Goal: Task Accomplishment & Management: Complete application form

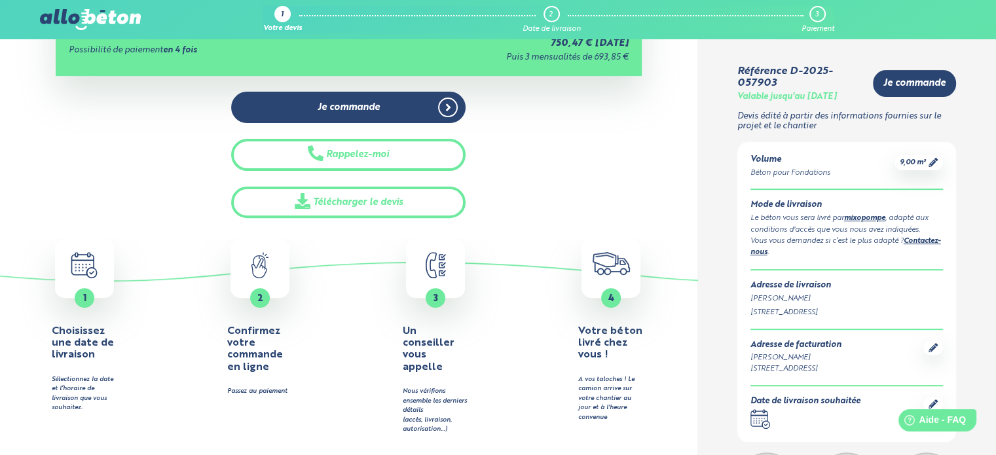
scroll to position [524, 0]
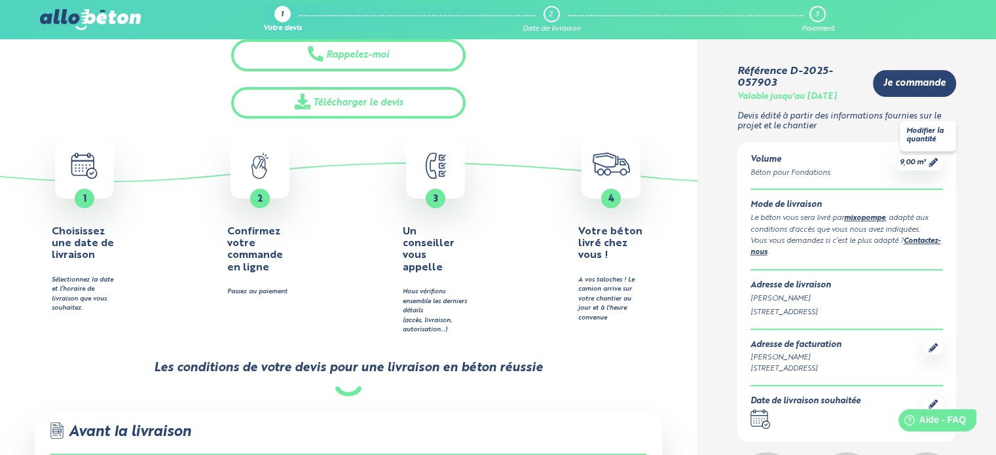
click at [932, 161] on icon at bounding box center [933, 162] width 9 height 9
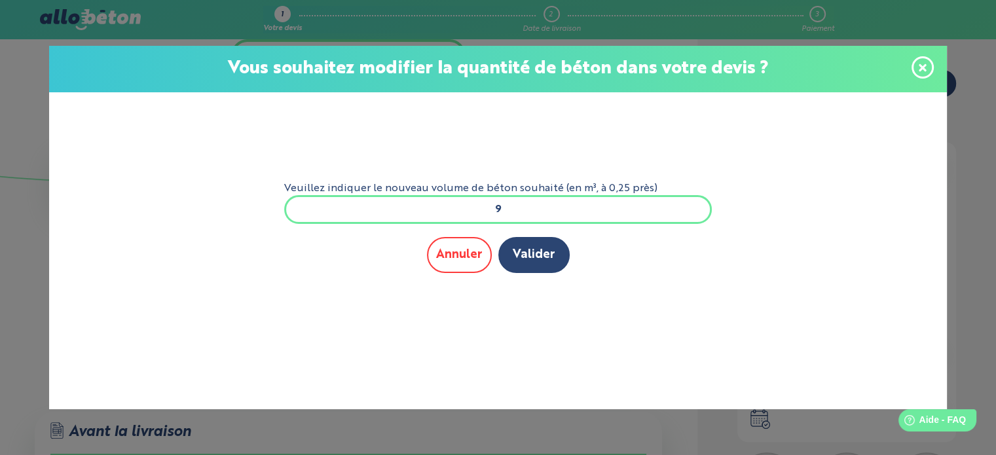
click at [453, 258] on button "Annuler" at bounding box center [459, 255] width 65 height 36
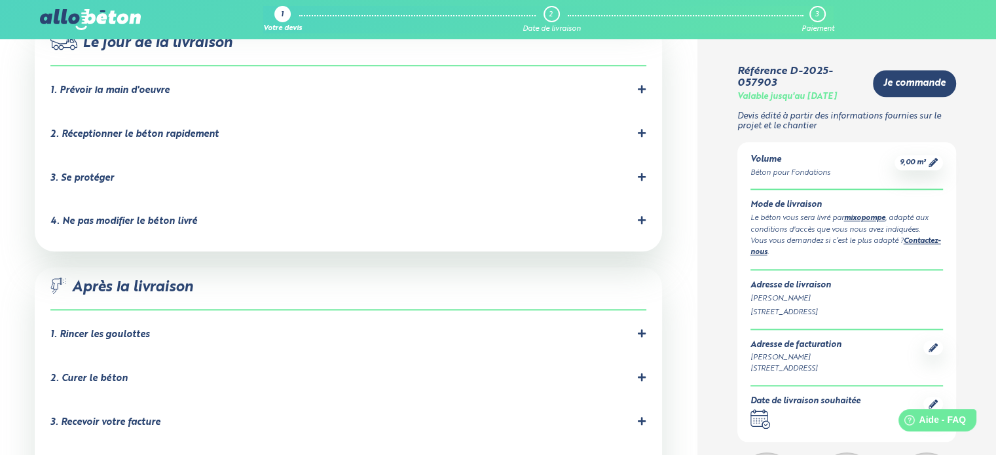
scroll to position [1310, 0]
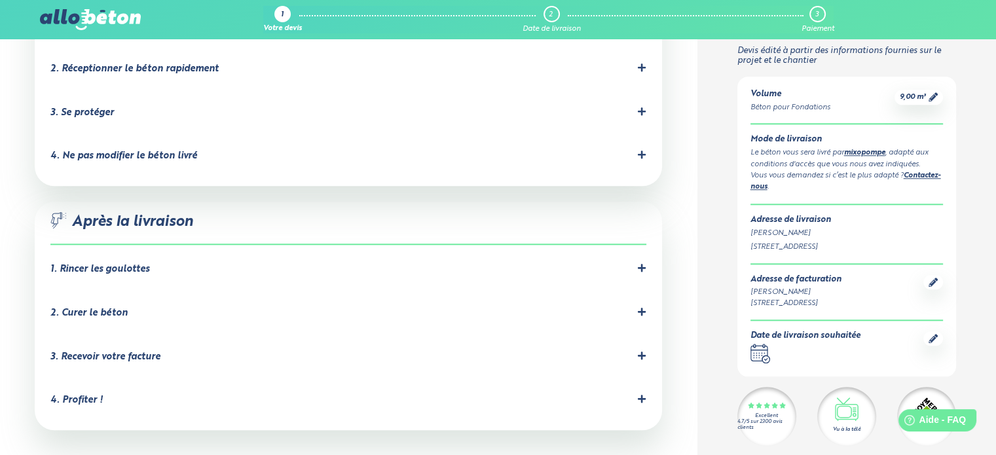
click at [131, 263] on div "1. Rincer les goulottes Le chauffeur devra rincer les goulottes obligatoirement…" at bounding box center [348, 272] width 596 height 18
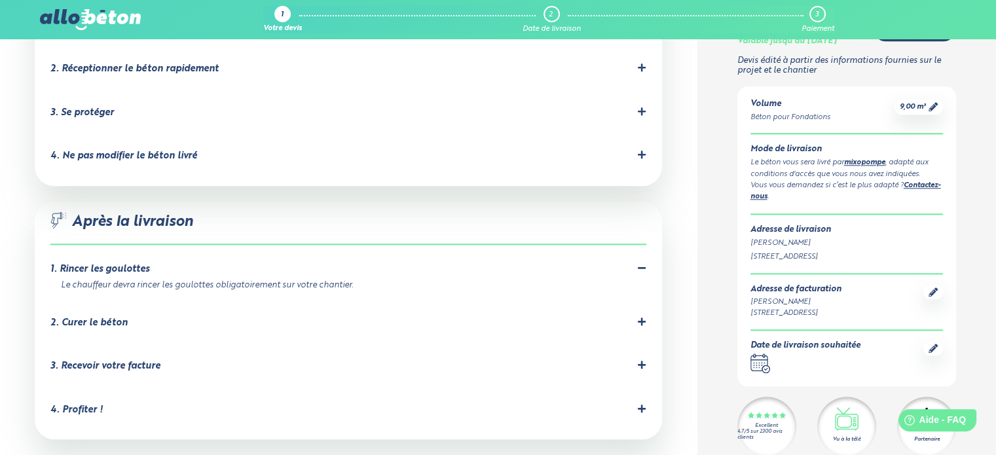
click at [157, 317] on div "2. Curer le béton" at bounding box center [348, 323] width 596 height 12
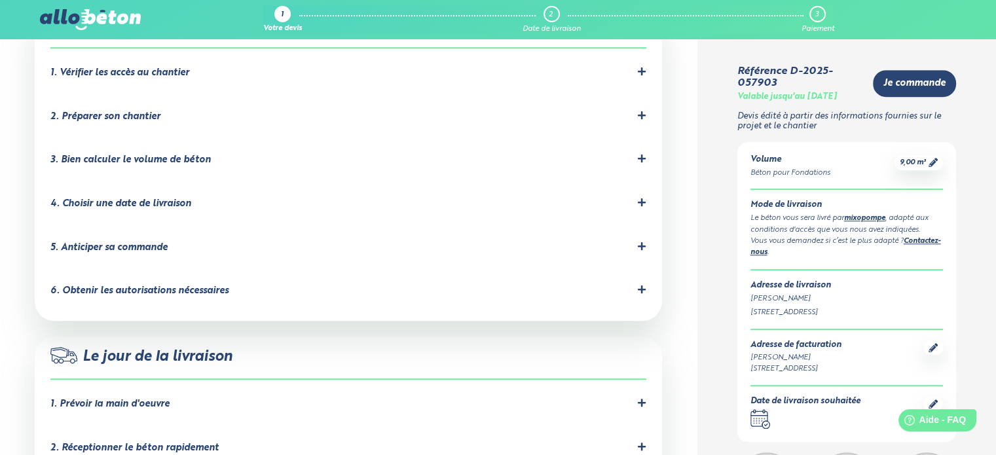
scroll to position [917, 0]
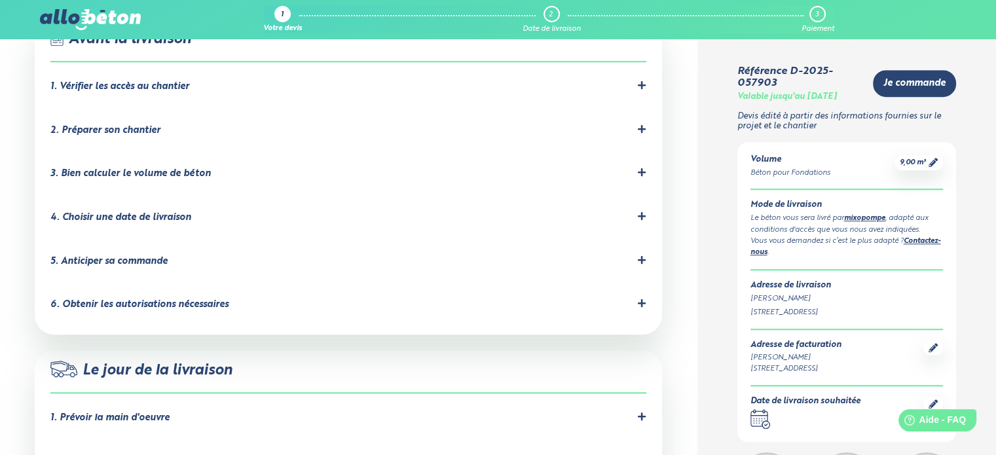
click at [143, 299] on div "6. Obtenir les autorisations nécessaires" at bounding box center [139, 304] width 178 height 11
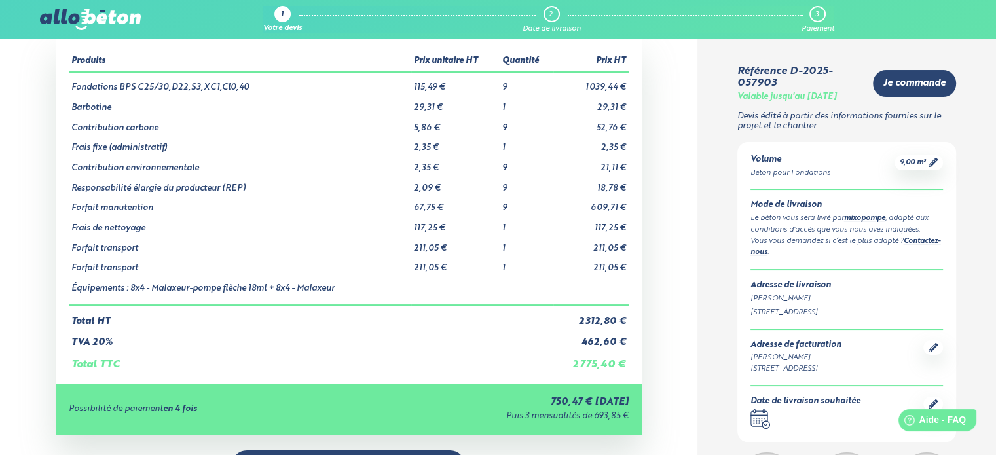
scroll to position [0, 0]
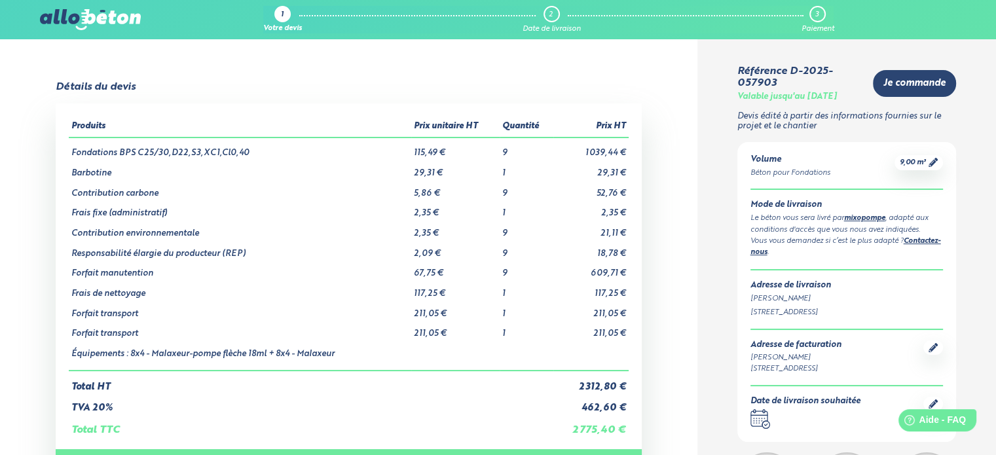
click at [69, 20] on img at bounding box center [90, 19] width 101 height 21
click at [104, 15] on img at bounding box center [90, 19] width 101 height 21
click at [553, 12] on div "2" at bounding box center [552, 14] width 16 height 16
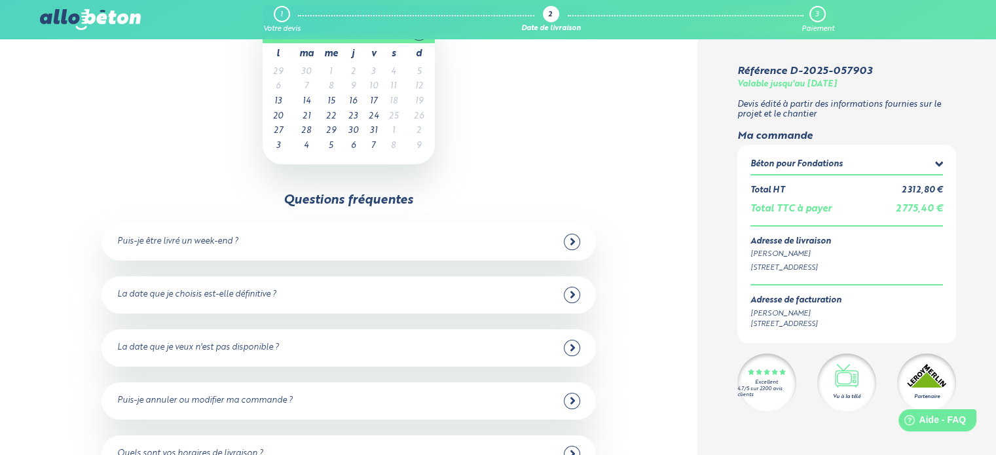
scroll to position [131, 0]
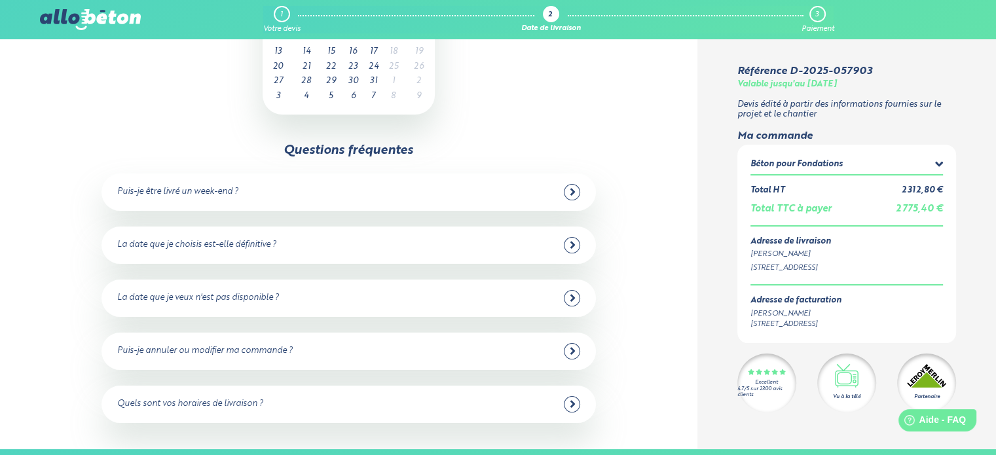
click at [207, 203] on div "Puis-je être livré un week-end ? Non malheureusement, nous n'avons pas de centr…" at bounding box center [349, 192] width 494 height 37
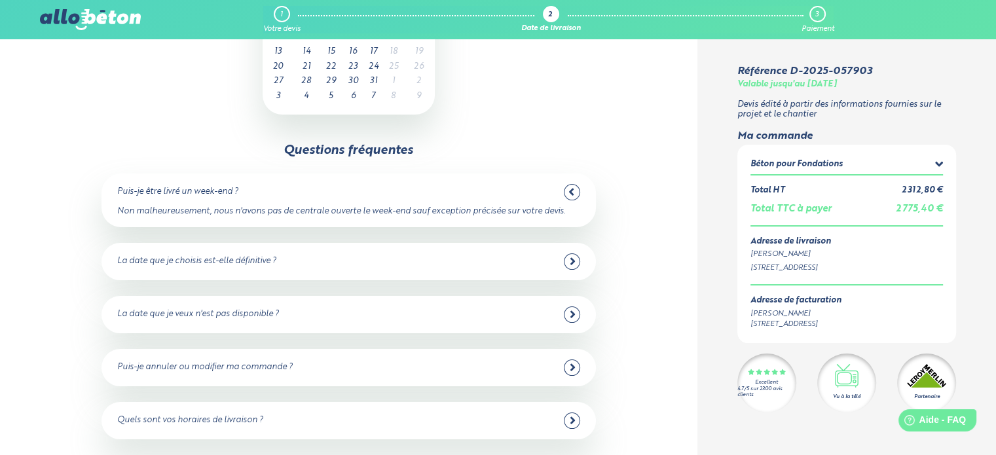
click at [220, 266] on div "La date que je choisis est-elle définitive ?" at bounding box center [196, 262] width 159 height 10
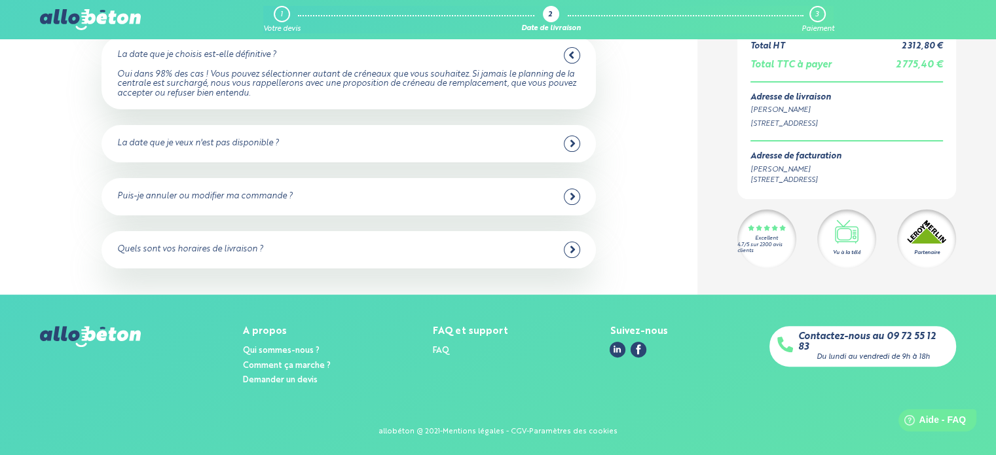
scroll to position [339, 0]
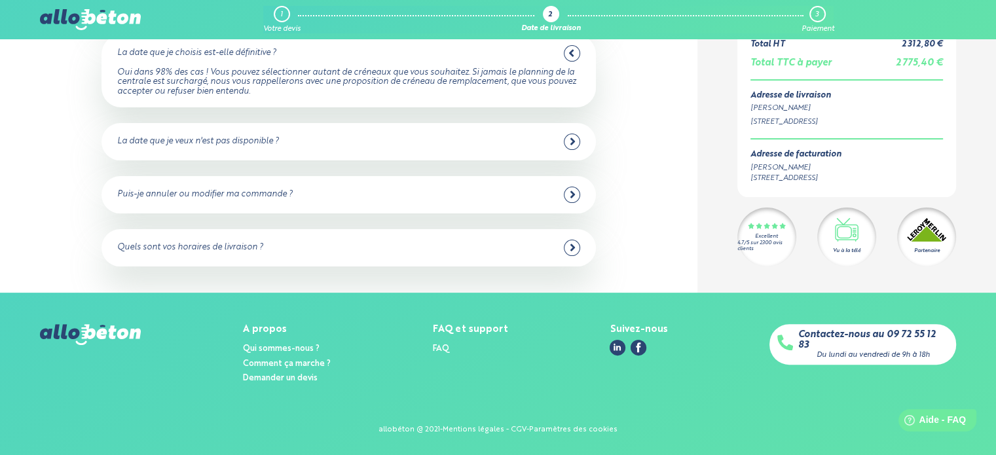
click at [72, 324] on img at bounding box center [90, 334] width 101 height 21
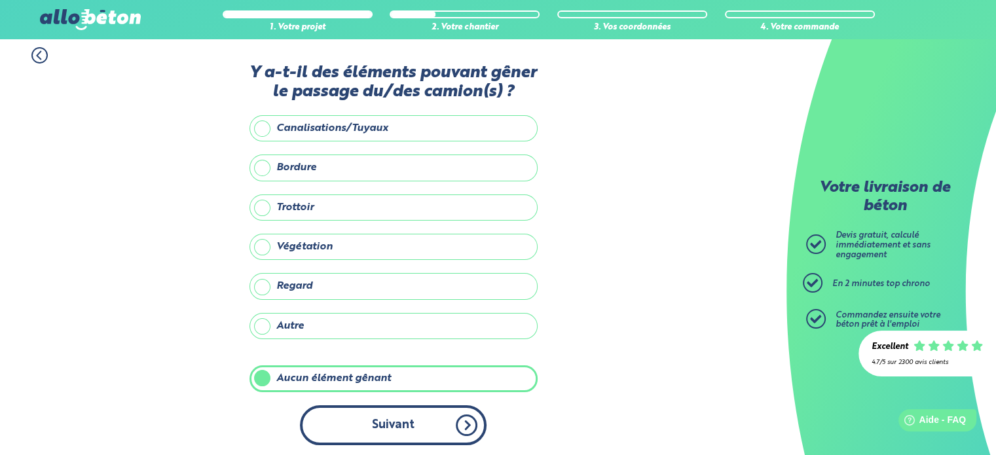
click at [453, 427] on button "Suivant" at bounding box center [393, 425] width 187 height 40
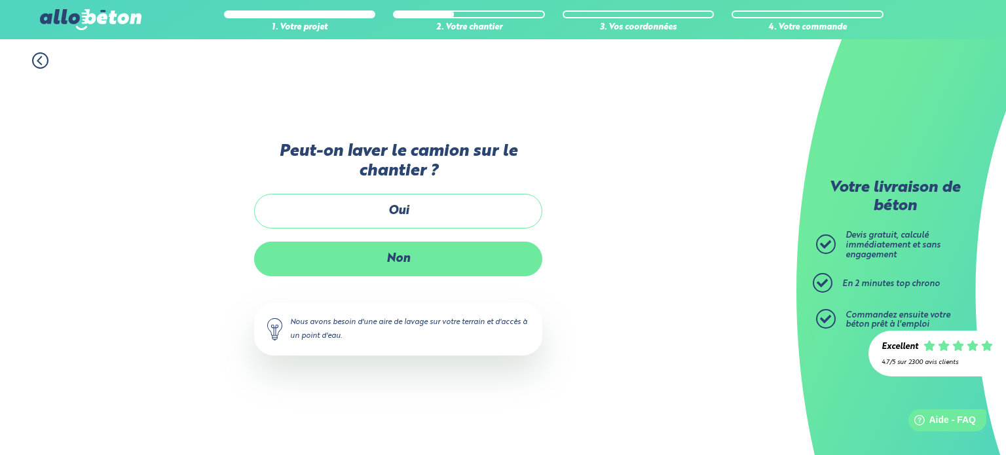
click at [401, 253] on label "Non" at bounding box center [398, 259] width 288 height 35
click at [0, 0] on input "Non" at bounding box center [0, 0] width 0 height 0
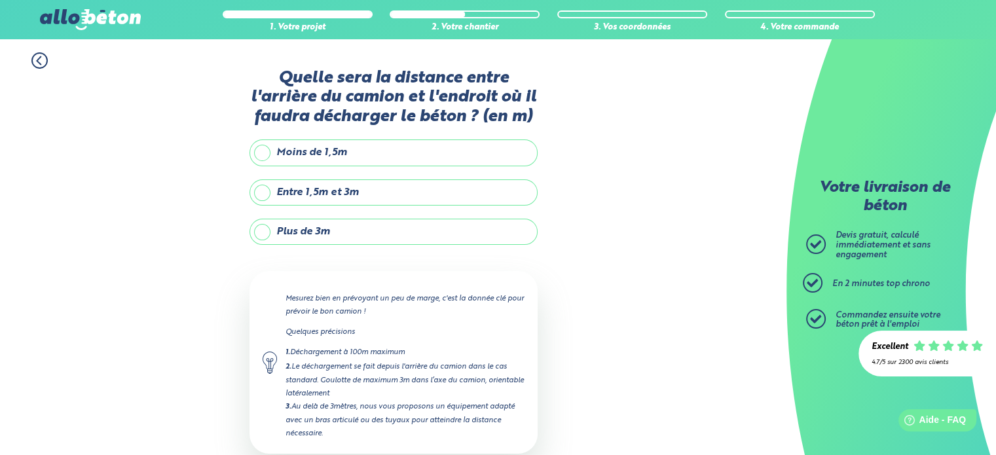
click at [335, 196] on label "Entre 1,5m et 3m" at bounding box center [394, 192] width 288 height 26
click at [0, 0] on input "Entre 1,5m et 3m" at bounding box center [0, 0] width 0 height 0
type input "3"
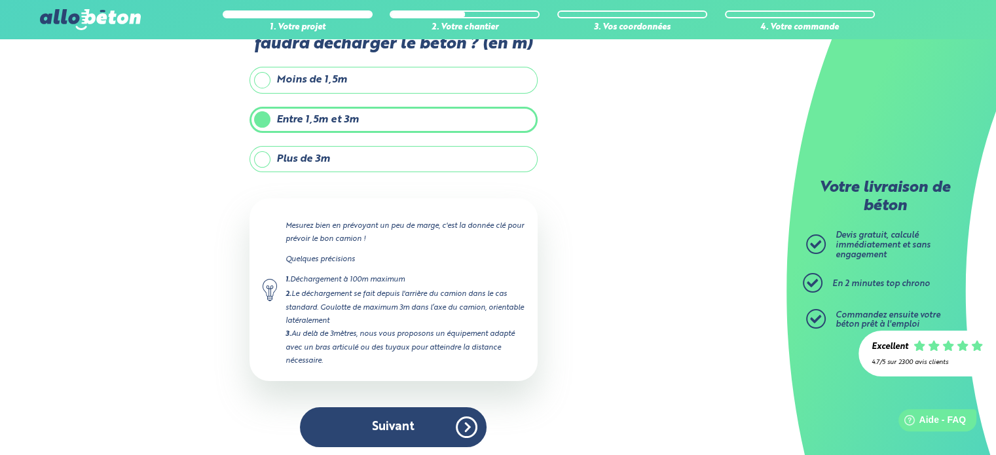
scroll to position [74, 0]
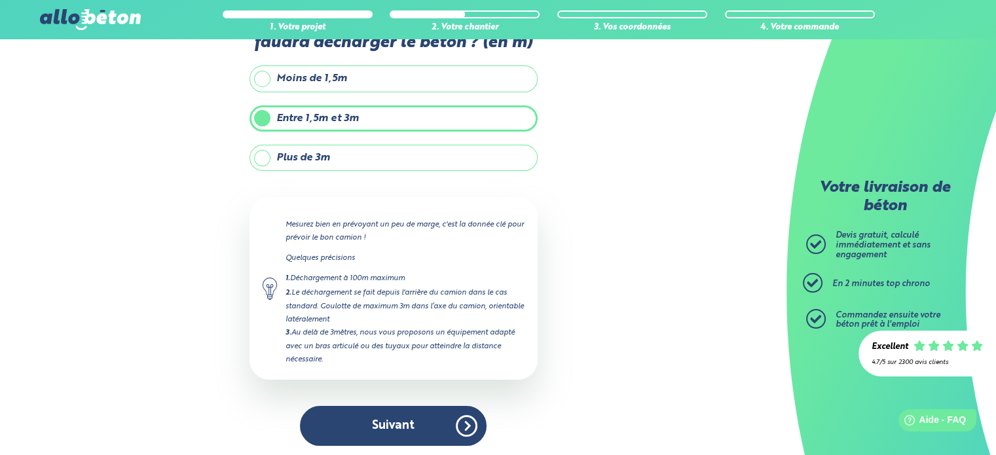
click at [308, 166] on label "Plus de 3m" at bounding box center [394, 158] width 288 height 26
click at [0, 0] on input "Plus de 3m" at bounding box center [0, 0] width 0 height 0
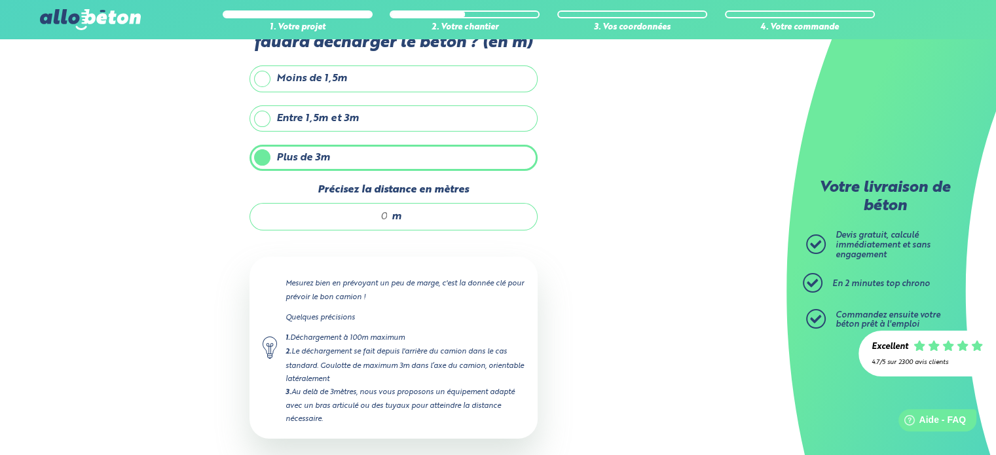
click at [314, 106] on label "Entre 1,5m et 3m" at bounding box center [394, 118] width 288 height 26
click at [0, 0] on input "Entre 1,5m et 3m" at bounding box center [0, 0] width 0 height 0
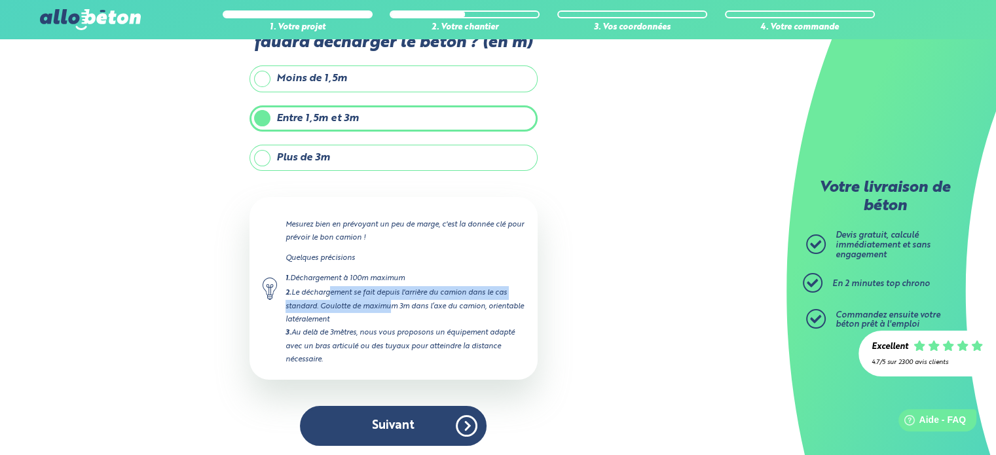
drag, startPoint x: 328, startPoint y: 293, endPoint x: 388, endPoint y: 255, distance: 70.9
click at [389, 306] on div "2. Le déchargement se fait depuis l'arrière du camion dans le cas standard. Gou…" at bounding box center [405, 306] width 239 height 40
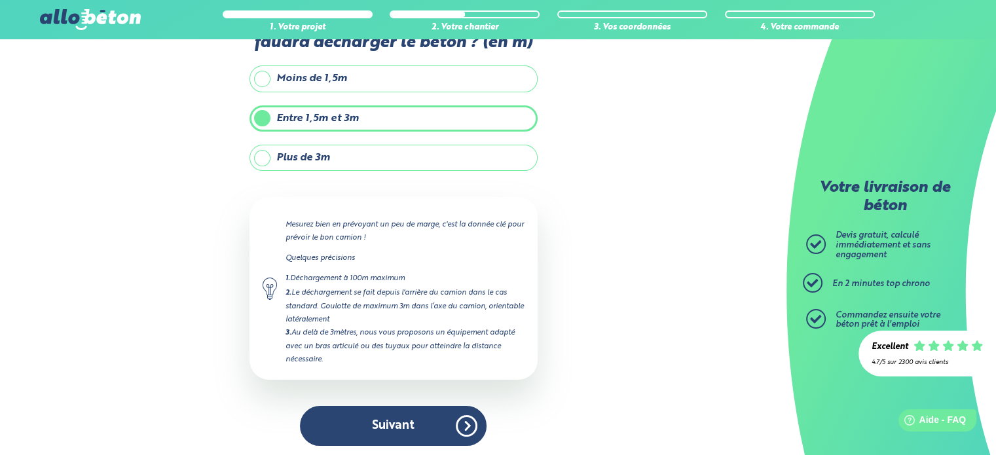
click at [355, 150] on label "Plus de 3m" at bounding box center [394, 158] width 288 height 26
click at [0, 0] on input "Plus de 3m" at bounding box center [0, 0] width 0 height 0
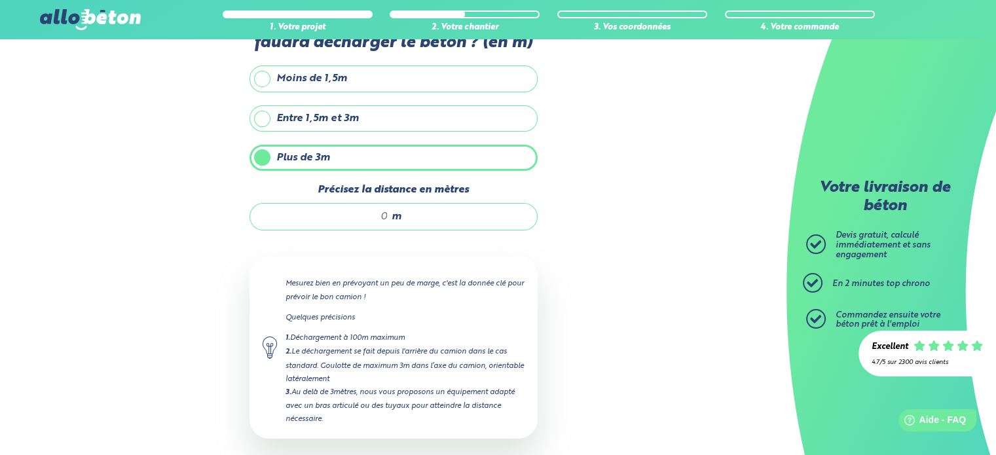
scroll to position [134, 0]
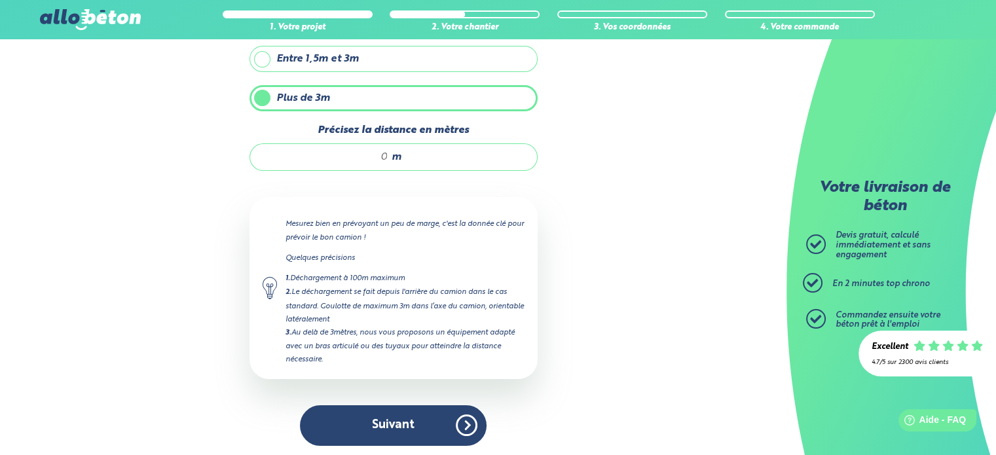
drag, startPoint x: 326, startPoint y: 286, endPoint x: 374, endPoint y: 314, distance: 56.1
click at [374, 314] on div "2. Le déchargement se fait depuis l'arrière du camion dans le cas standard. Gou…" at bounding box center [405, 306] width 239 height 40
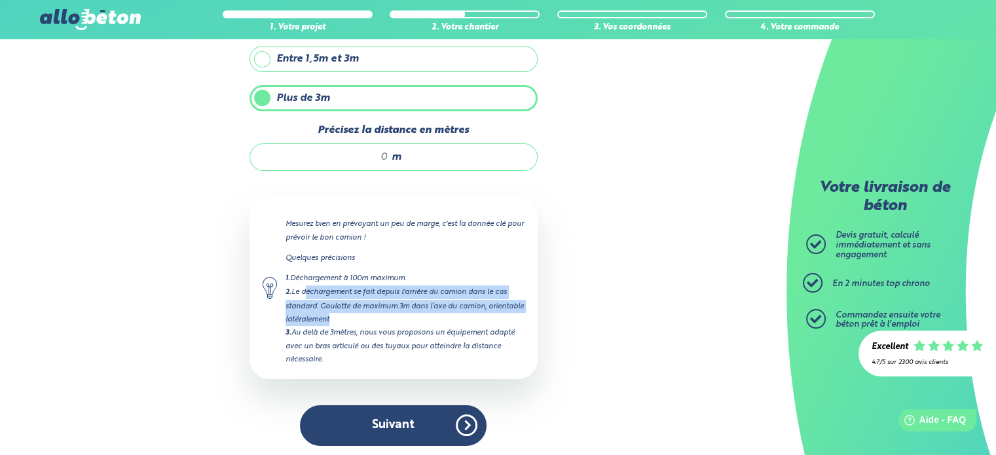
drag, startPoint x: 374, startPoint y: 314, endPoint x: 327, endPoint y: 294, distance: 51.1
click at [327, 295] on div "2. Le déchargement se fait depuis l'arrière du camion dans le cas standard. Gou…" at bounding box center [405, 306] width 239 height 40
click at [326, 294] on div "2. Le déchargement se fait depuis l'arrière du camion dans le cas standard. Gou…" at bounding box center [405, 306] width 239 height 40
drag, startPoint x: 318, startPoint y: 293, endPoint x: 362, endPoint y: 311, distance: 47.6
click at [362, 311] on div "2. Le déchargement se fait depuis l'arrière du camion dans le cas standard. Gou…" at bounding box center [405, 306] width 239 height 40
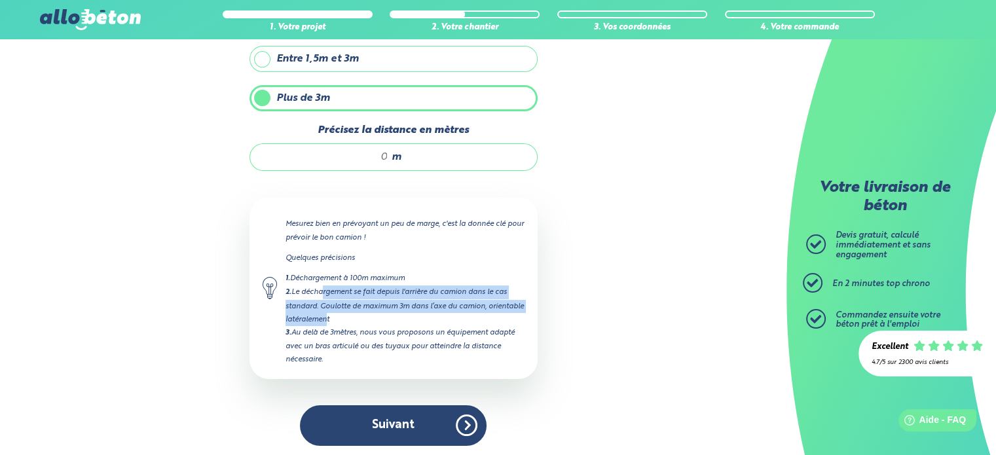
click at [362, 311] on div "2. Le déchargement se fait depuis l'arrière du camion dans le cas standard. Gou…" at bounding box center [405, 306] width 239 height 40
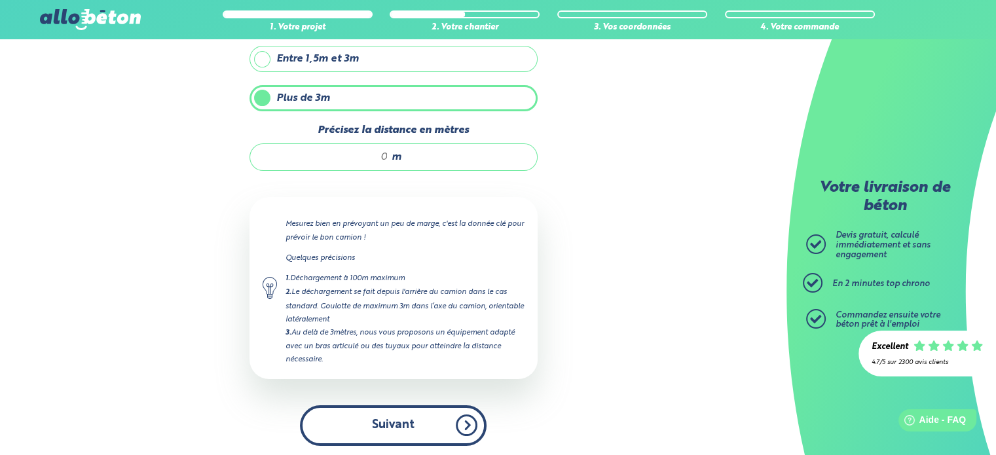
click at [441, 414] on button "Suivant" at bounding box center [393, 425] width 187 height 40
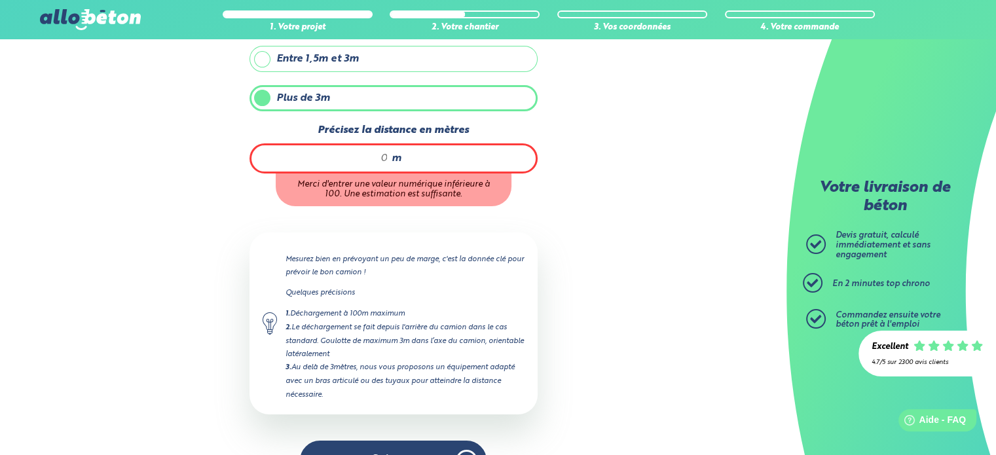
click at [377, 152] on input "Précisez la distance en mètres" at bounding box center [327, 158] width 124 height 13
type input "4"
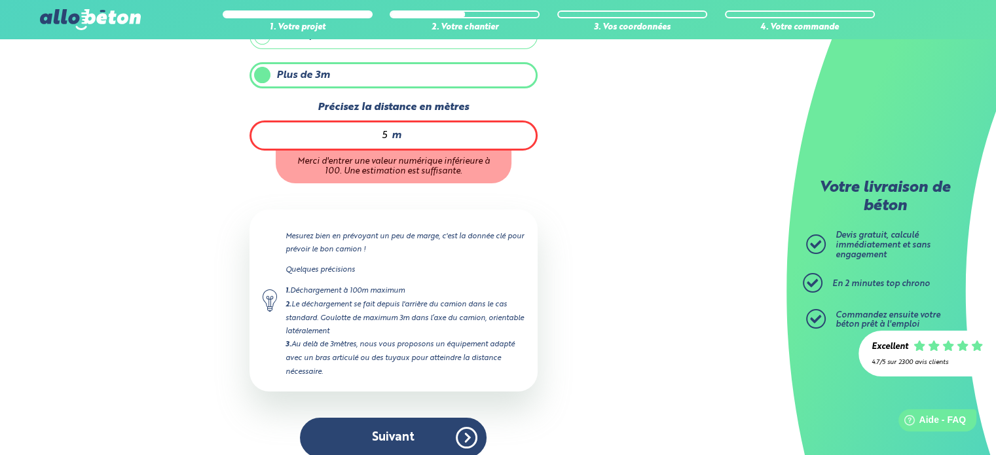
scroll to position [168, 0]
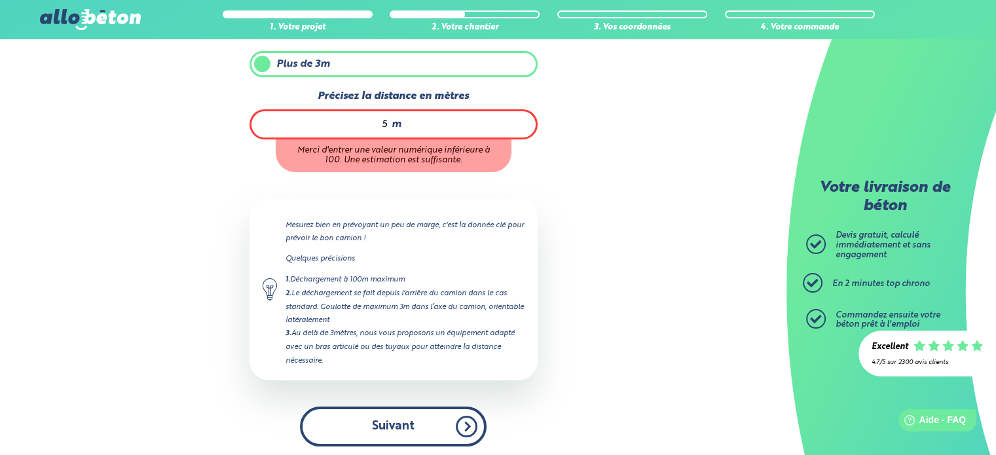
type input "5"
click at [417, 412] on button "Suivant" at bounding box center [393, 427] width 187 height 40
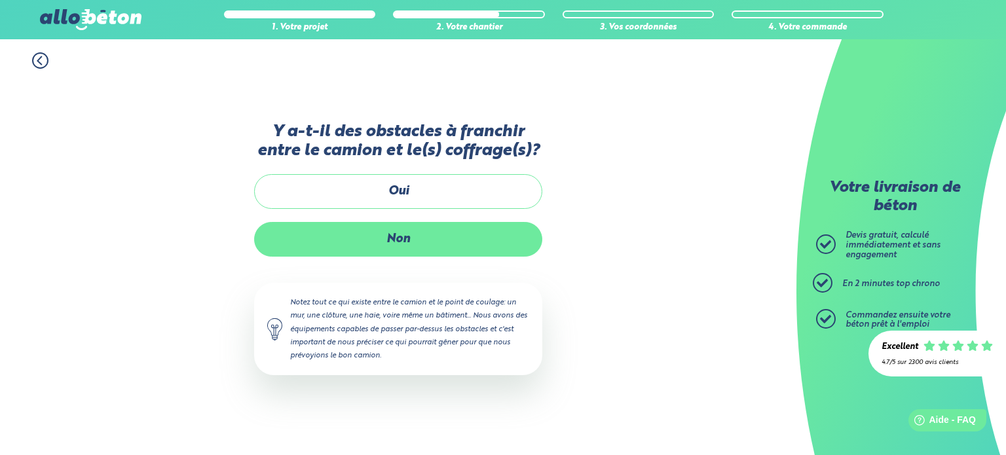
click at [413, 240] on label "Non" at bounding box center [398, 239] width 288 height 35
click at [0, 0] on input "Non" at bounding box center [0, 0] width 0 height 0
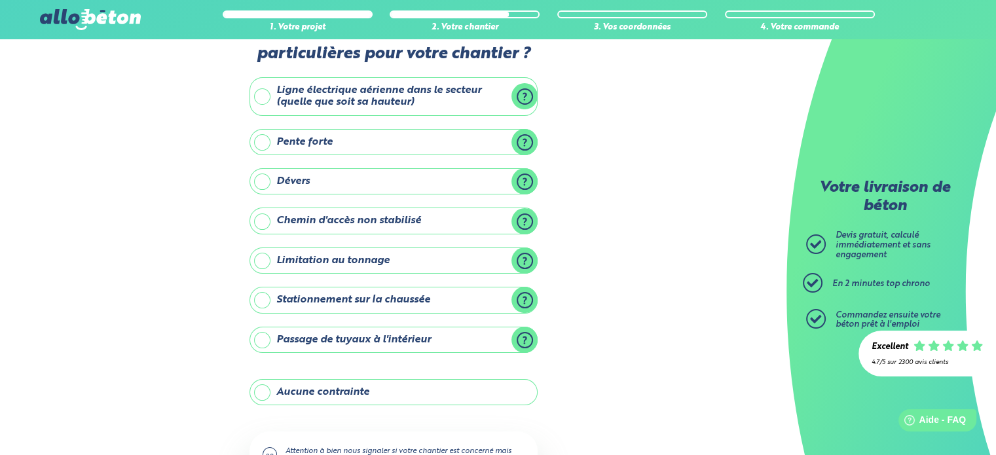
scroll to position [66, 0]
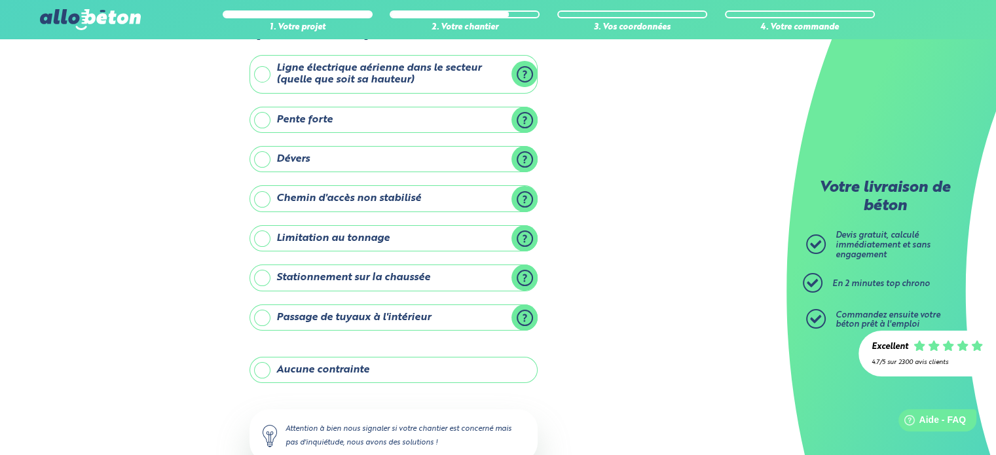
click at [390, 366] on label "Aucune contrainte" at bounding box center [394, 370] width 288 height 26
click at [0, 0] on input "Aucune contrainte" at bounding box center [0, 0] width 0 height 0
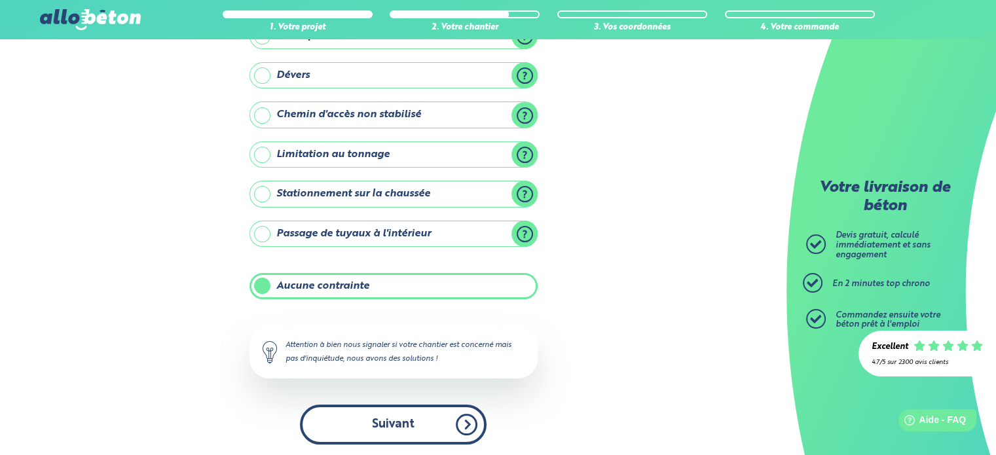
click at [434, 405] on button "Suivant" at bounding box center [393, 425] width 187 height 40
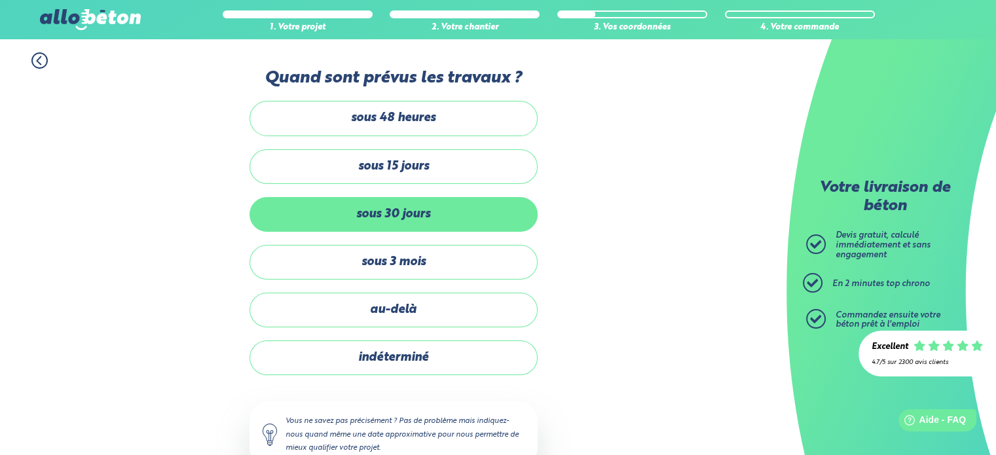
click at [390, 212] on label "sous 30 jours" at bounding box center [394, 214] width 288 height 35
click at [0, 0] on input "sous 30 jours" at bounding box center [0, 0] width 0 height 0
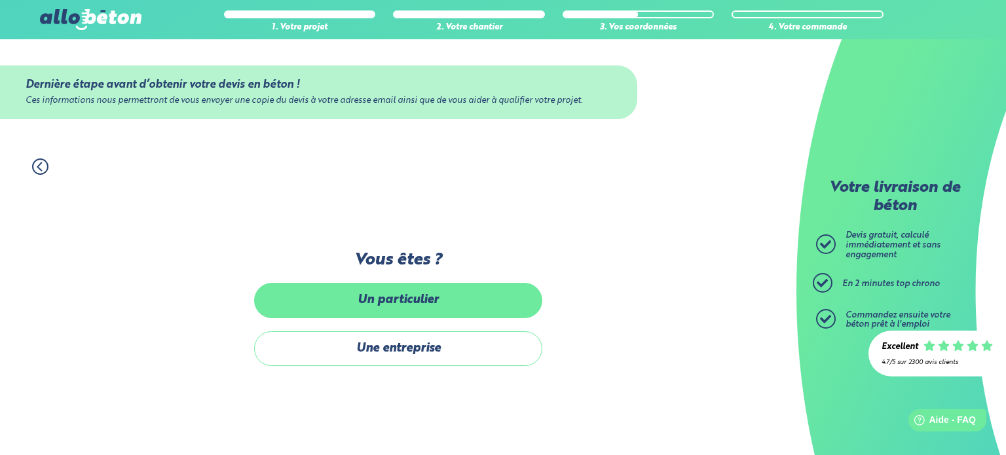
click at [379, 301] on label "Un particulier" at bounding box center [398, 300] width 288 height 35
click at [0, 0] on input "Un particulier" at bounding box center [0, 0] width 0 height 0
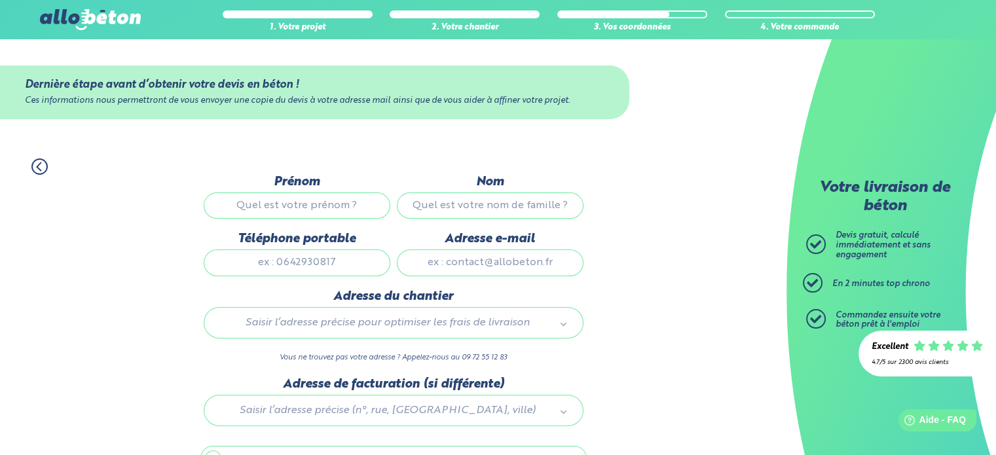
click at [307, 208] on input "Prénom" at bounding box center [297, 206] width 187 height 26
type input "Remy"
type input "BRILLET"
type input "0619926093"
type input "remybrillet@gmail.com"
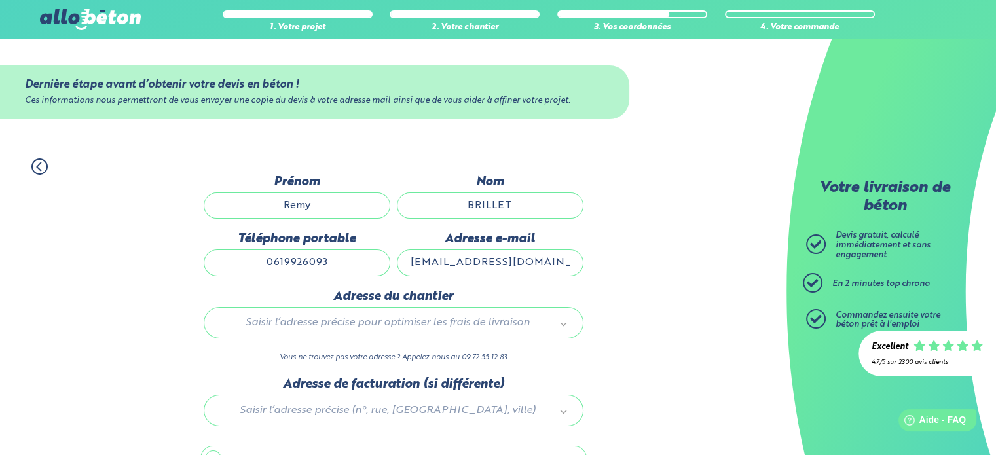
type input "37, VIEILLE, ROUTE DE MEULAN A SAGY"
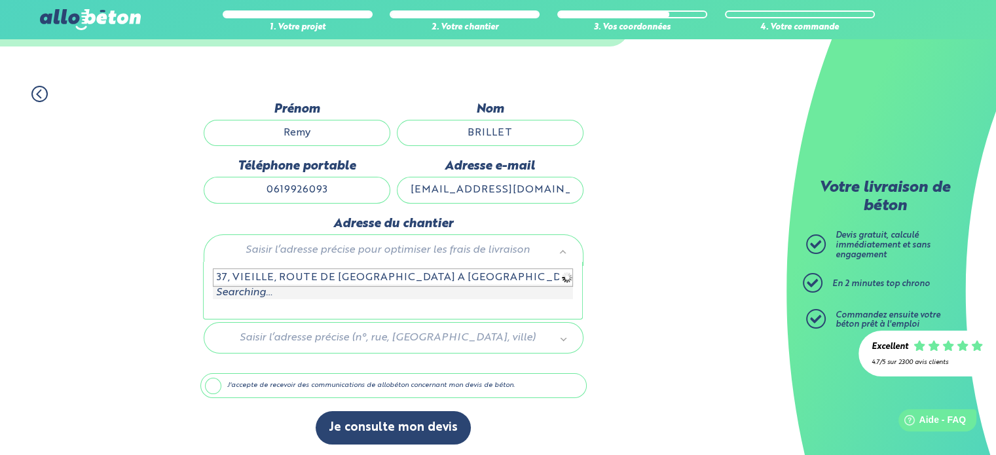
scroll to position [73, 0]
click at [316, 278] on input "37, VIEILLE, ROUTE DE MEULAN A SAGY" at bounding box center [393, 277] width 360 height 18
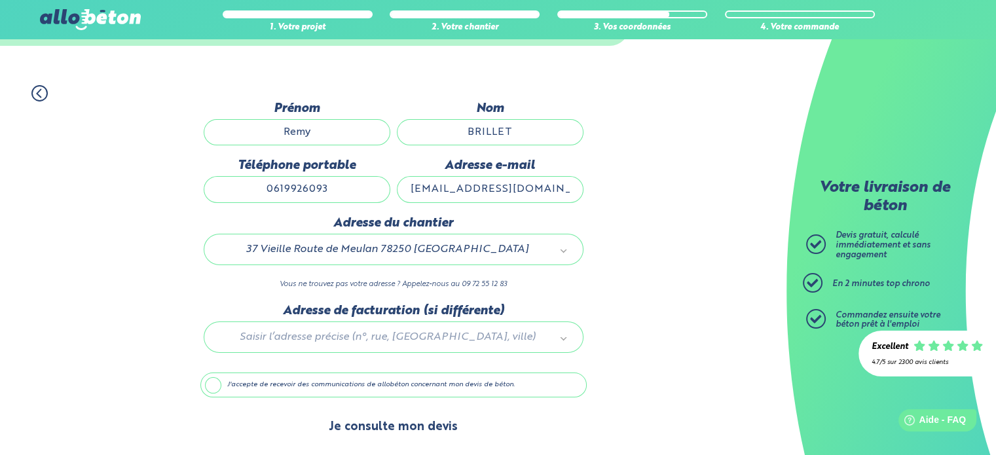
click at [374, 417] on button "Je consulte mon devis" at bounding box center [393, 427] width 155 height 33
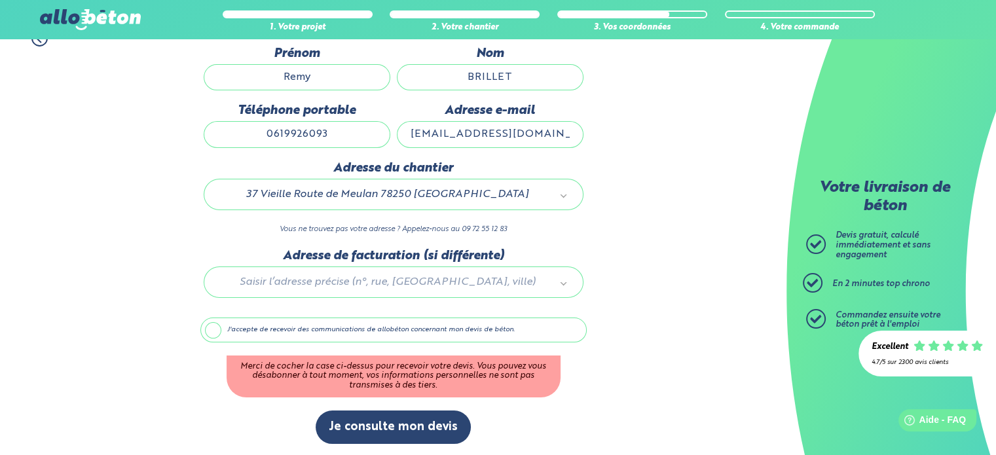
click at [299, 329] on label "J'accepte de recevoir des communications de allobéton concernant mon devis de b…" at bounding box center [393, 330] width 386 height 25
click at [0, 0] on input "J'accepte de recevoir des communications de allobéton concernant mon devis de b…" at bounding box center [0, 0] width 0 height 0
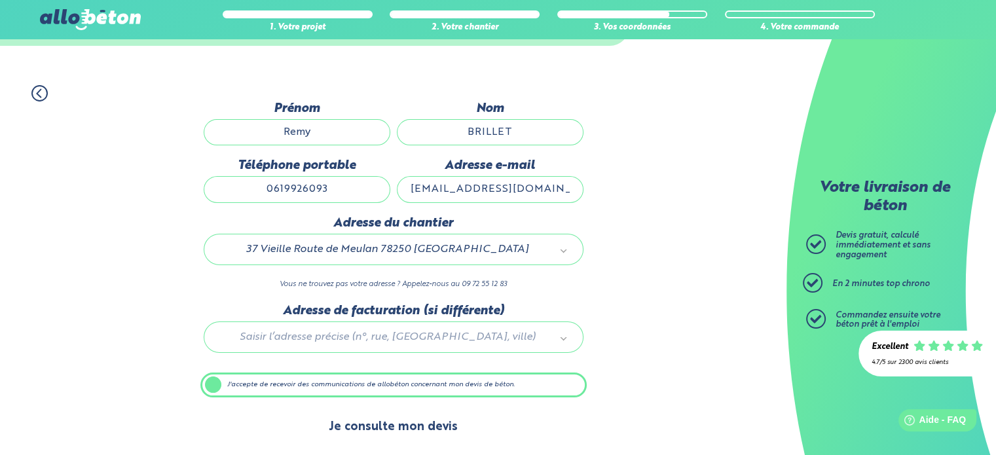
click at [375, 413] on button "Je consulte mon devis" at bounding box center [393, 427] width 155 height 33
